Goal: Find contact information: Find contact information

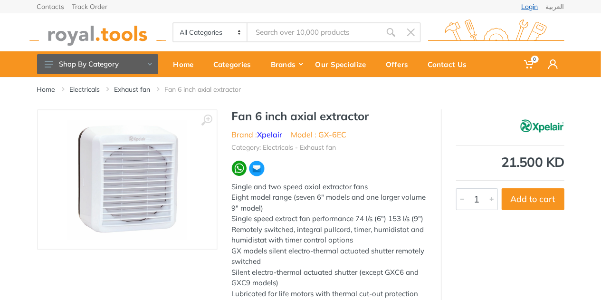
click at [530, 6] on link "Login" at bounding box center [529, 6] width 17 height 7
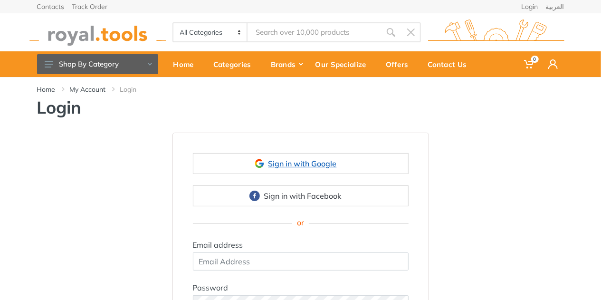
click at [301, 163] on link "Sign in with Google" at bounding box center [301, 163] width 216 height 21
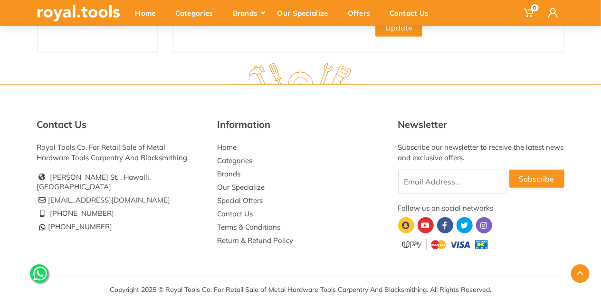
scroll to position [385, 0]
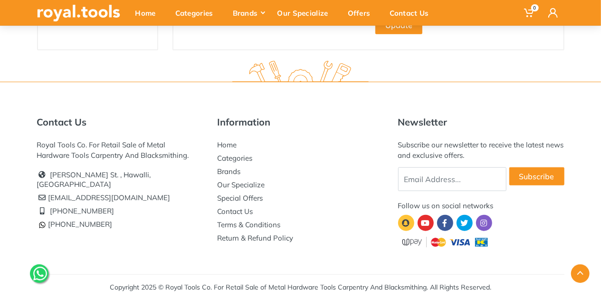
click at [65, 191] on li "[EMAIL_ADDRESS][DOMAIN_NAME]" at bounding box center [120, 197] width 166 height 13
copy ul "[EMAIL_ADDRESS][DOMAIN_NAME]"
